Goal: Transaction & Acquisition: Purchase product/service

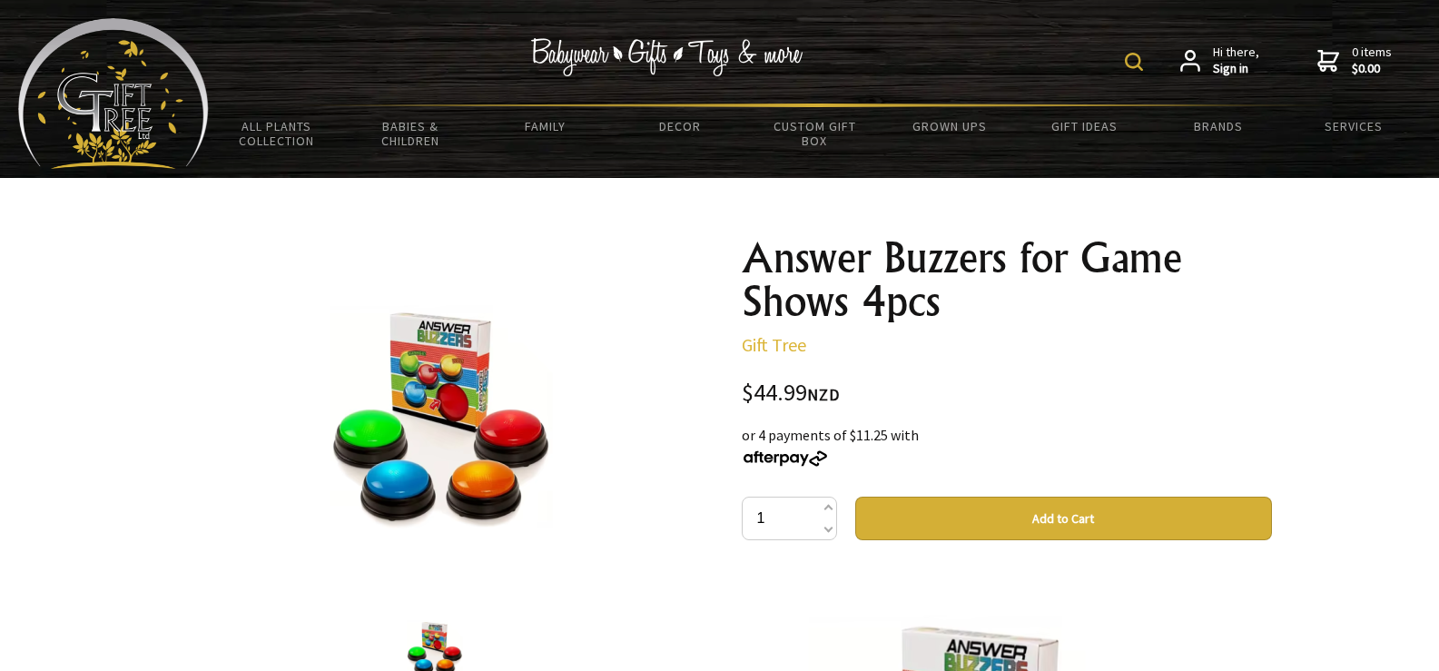
click at [143, 135] on img at bounding box center [113, 93] width 191 height 151
